Goal: Transaction & Acquisition: Book appointment/travel/reservation

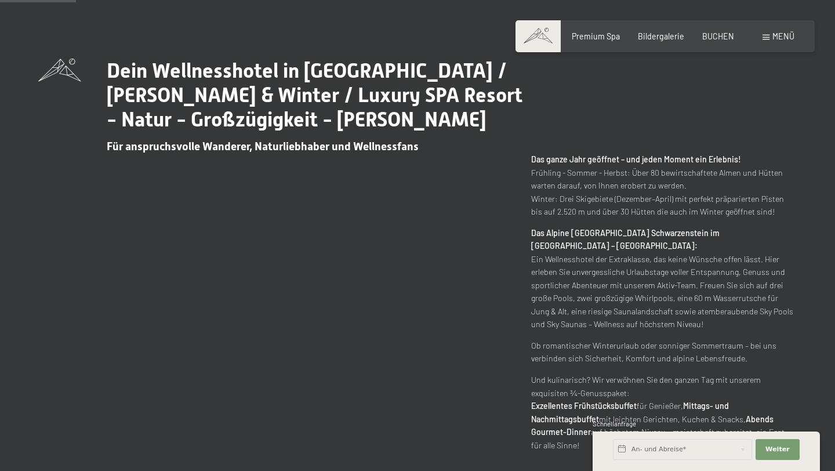
scroll to position [496, 0]
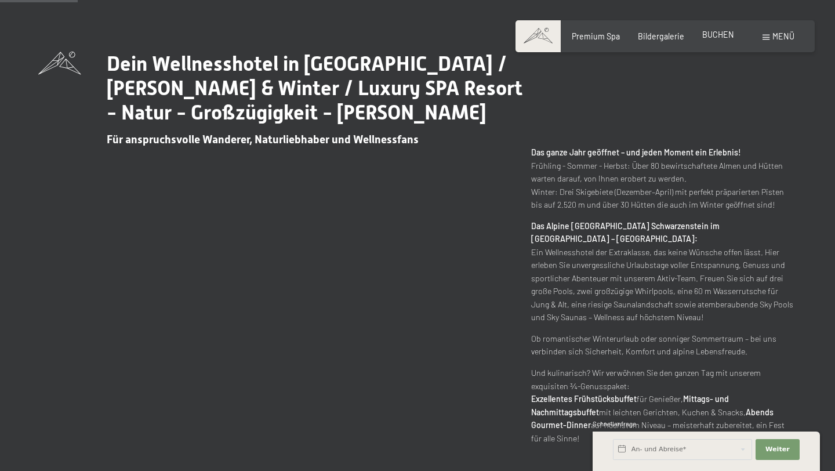
click at [728, 34] on span "BUCHEN" at bounding box center [718, 35] width 32 height 10
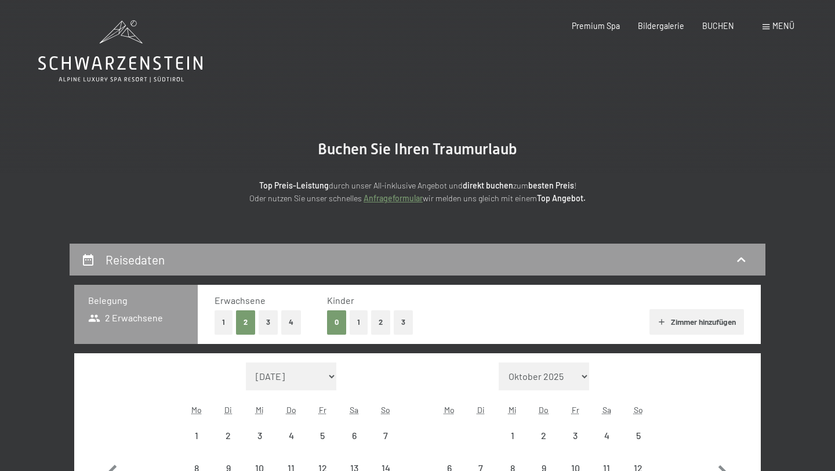
click at [776, 26] on span "Menü" at bounding box center [783, 26] width 22 height 10
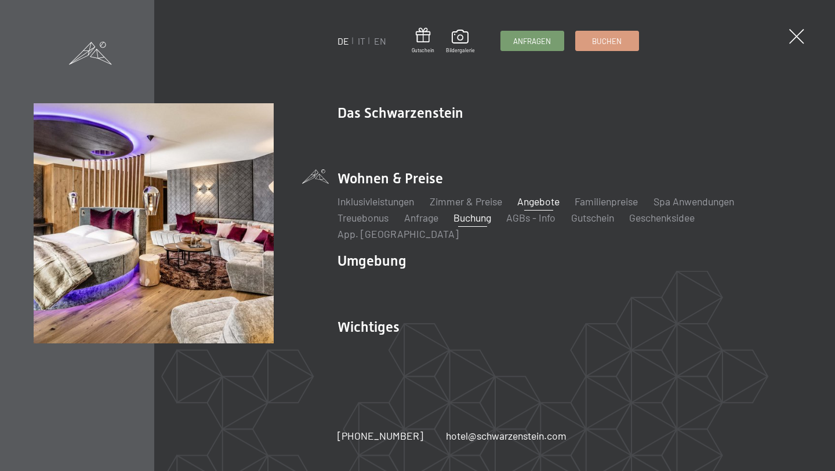
click at [540, 208] on link "Angebote" at bounding box center [538, 201] width 42 height 13
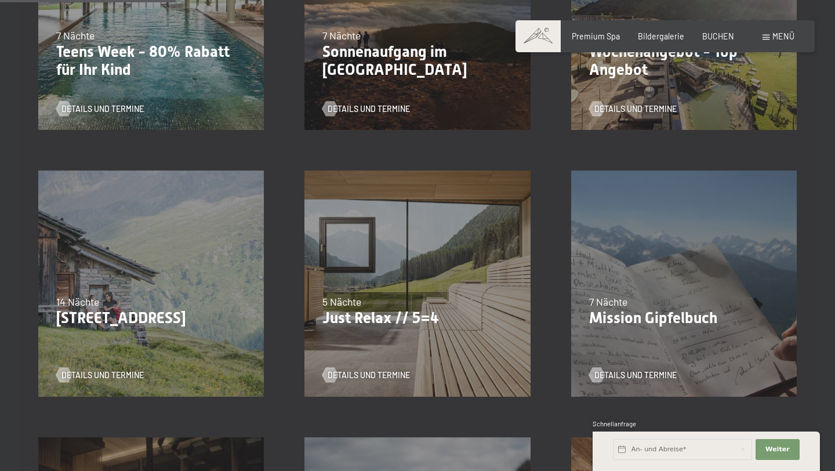
scroll to position [427, 0]
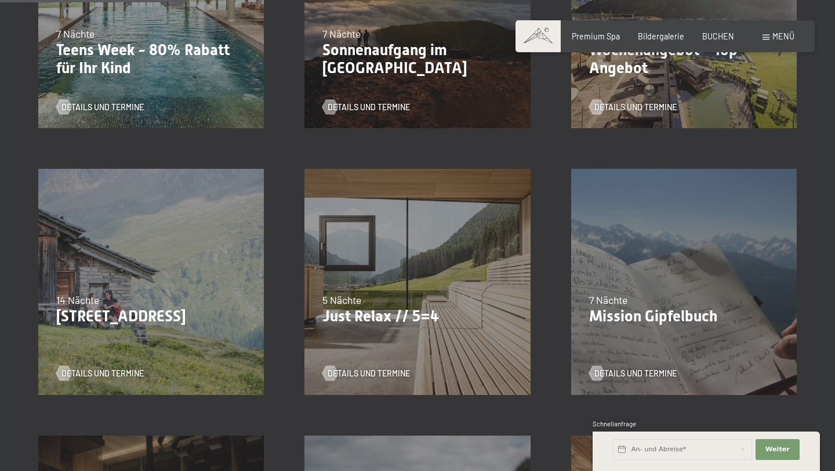
click at [462, 285] on div "07.09.–03.10.2025 21.12.–26.12.2025 11.01.–23.01.2026 08.03.–27.03.2026 08.11.–…" at bounding box center [417, 281] width 266 height 266
click at [367, 369] on span "Details und Termine" at bounding box center [380, 374] width 82 height 12
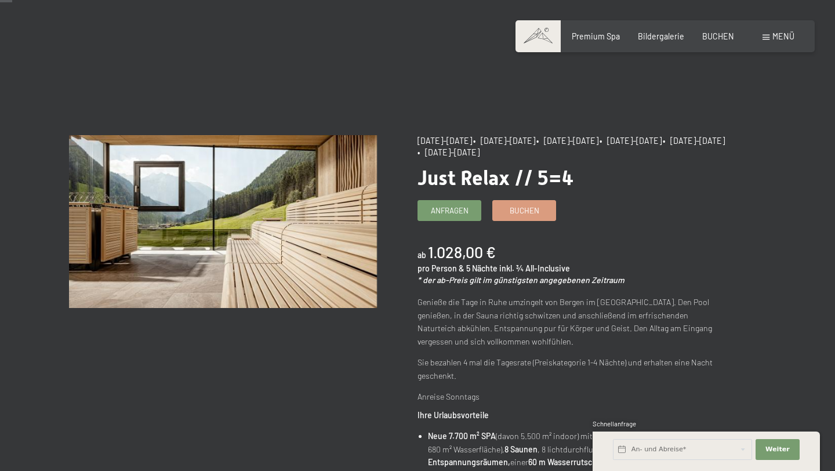
scroll to position [48, 0]
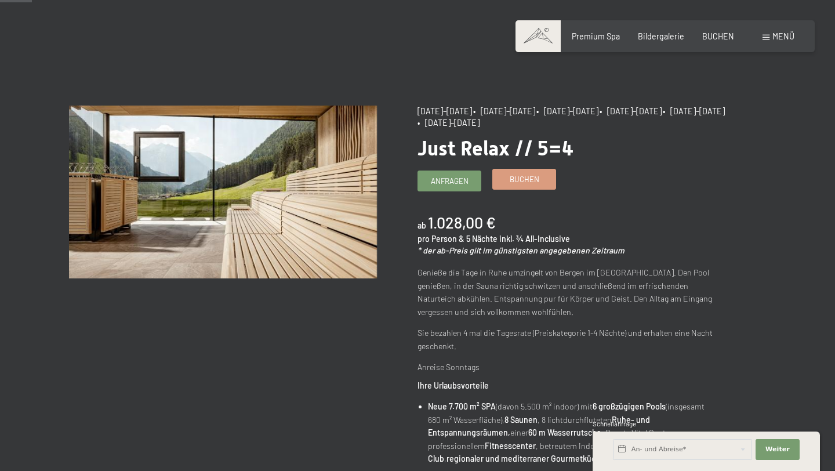
click at [505, 182] on link "Buchen" at bounding box center [524, 178] width 63 height 19
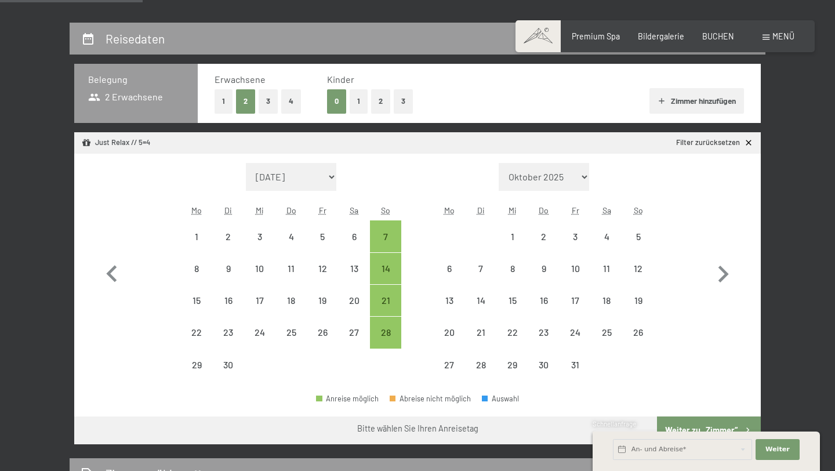
scroll to position [228, 0]
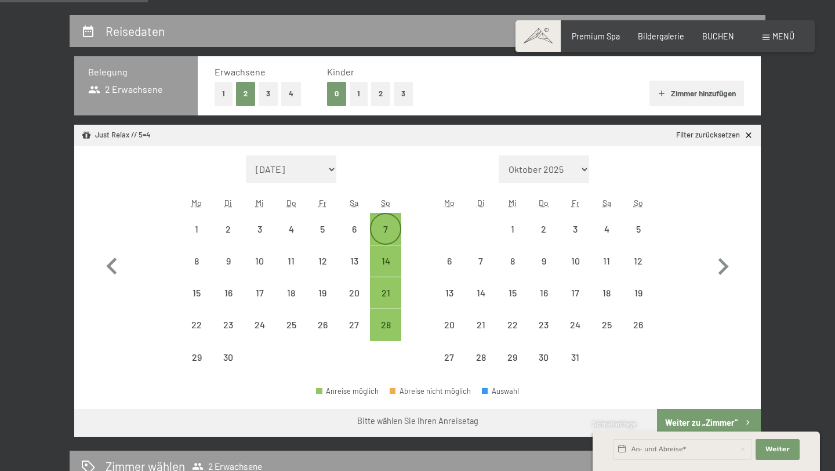
click at [388, 237] on div "7" at bounding box center [385, 238] width 29 height 29
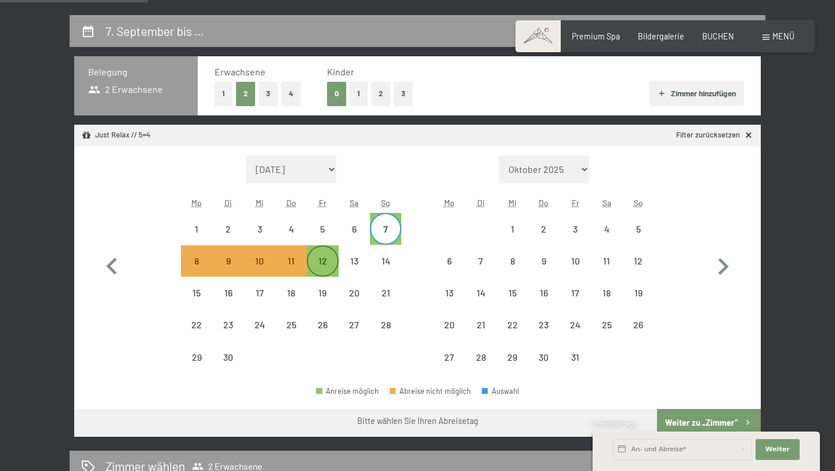
click at [320, 261] on div "12" at bounding box center [322, 270] width 29 height 29
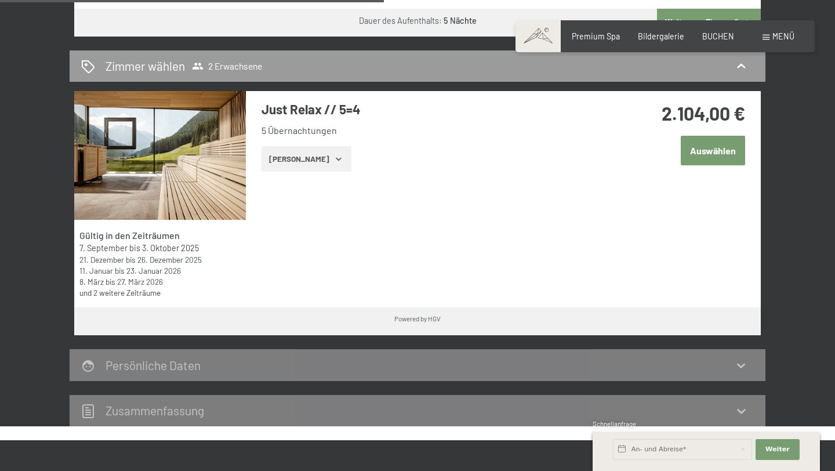
scroll to position [611, 0]
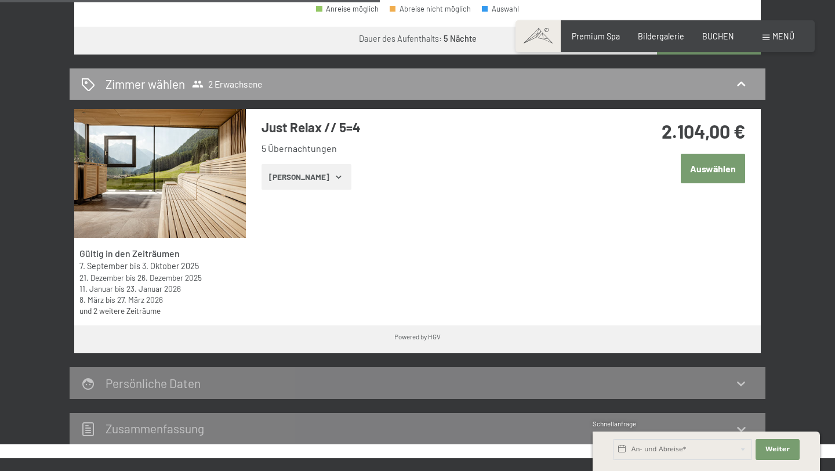
click at [324, 184] on button "[PERSON_NAME]" at bounding box center [307, 177] width 90 height 26
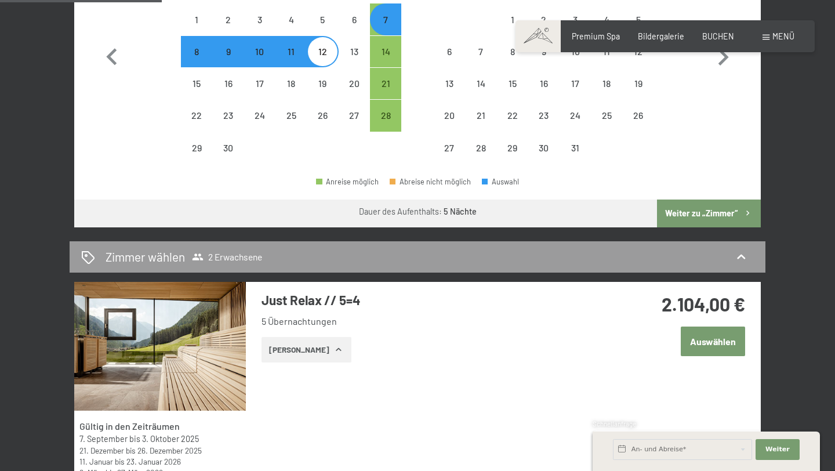
scroll to position [0, 0]
